Goal: Find specific page/section: Find specific page/section

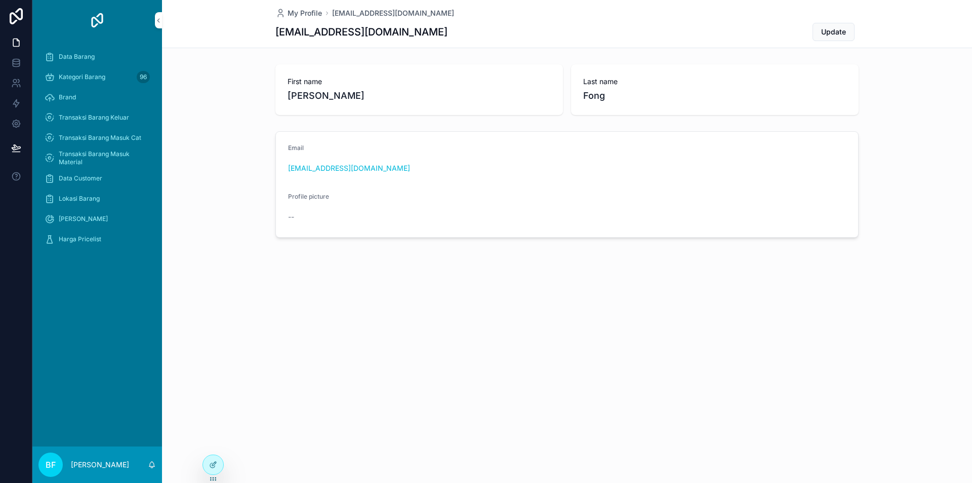
click at [109, 116] on span "Transaksi Barang Keluar" at bounding box center [94, 117] width 70 height 8
